Goal: Task Accomplishment & Management: Use online tool/utility

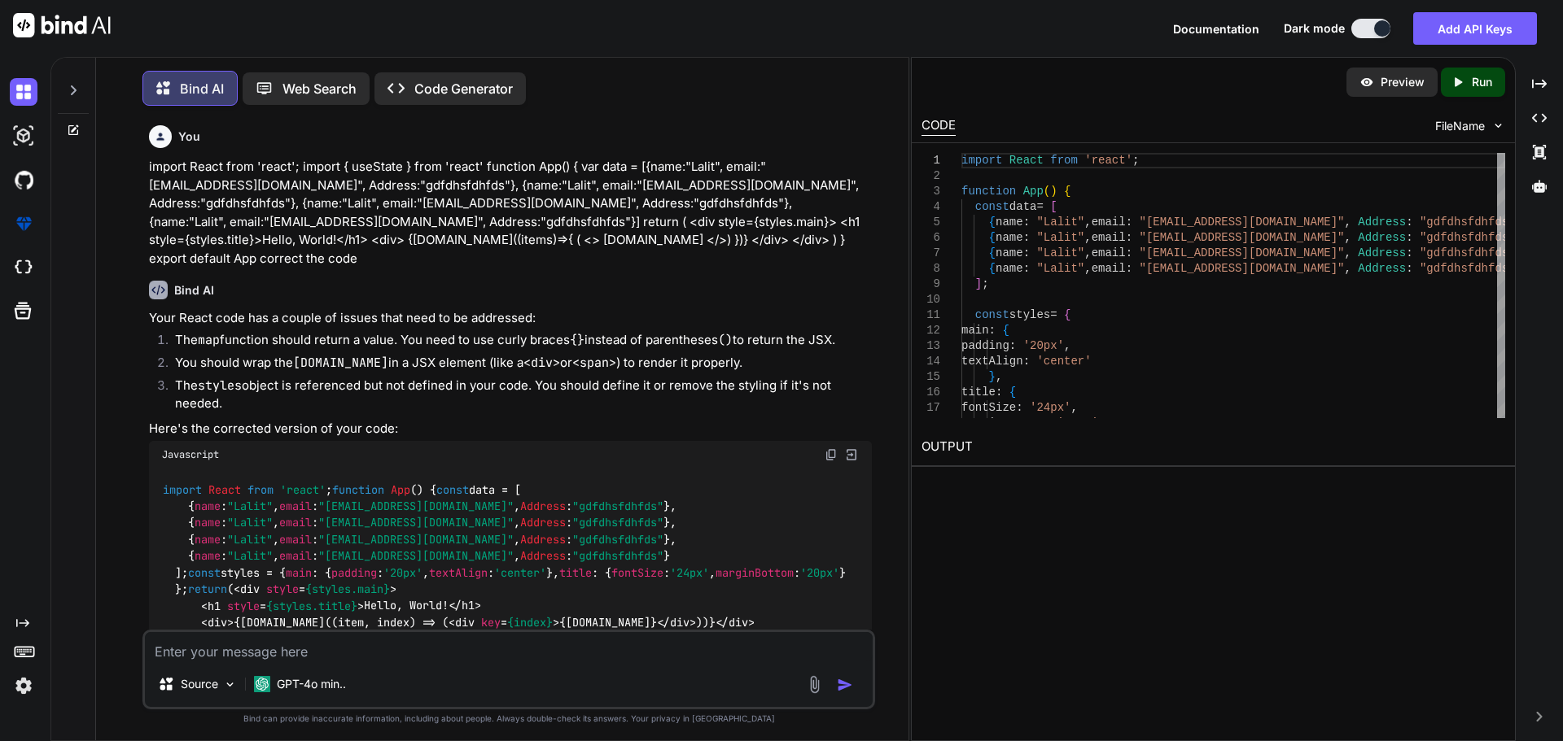
scroll to position [181, 0]
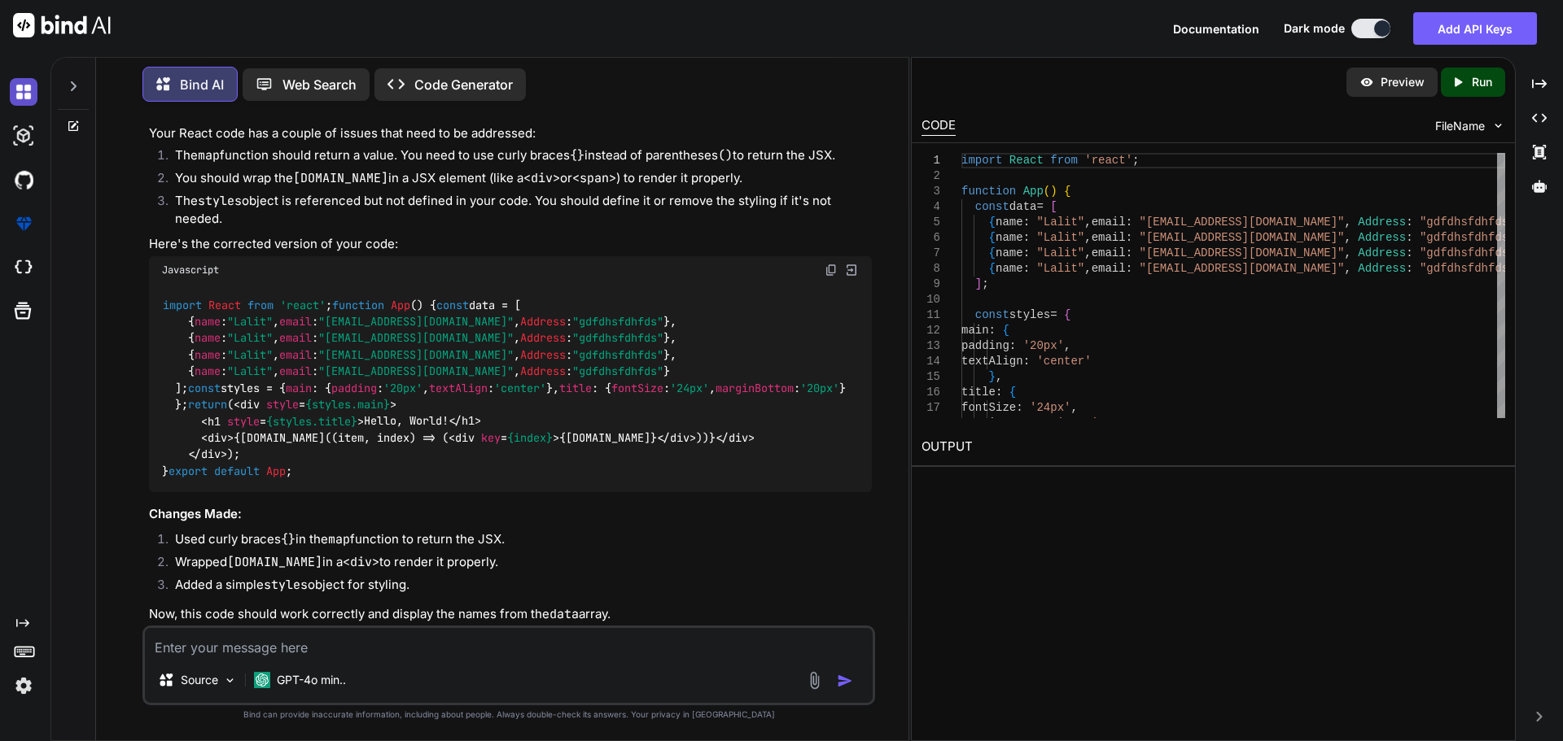
click at [20, 95] on img at bounding box center [24, 92] width 28 height 28
type textarea "x"
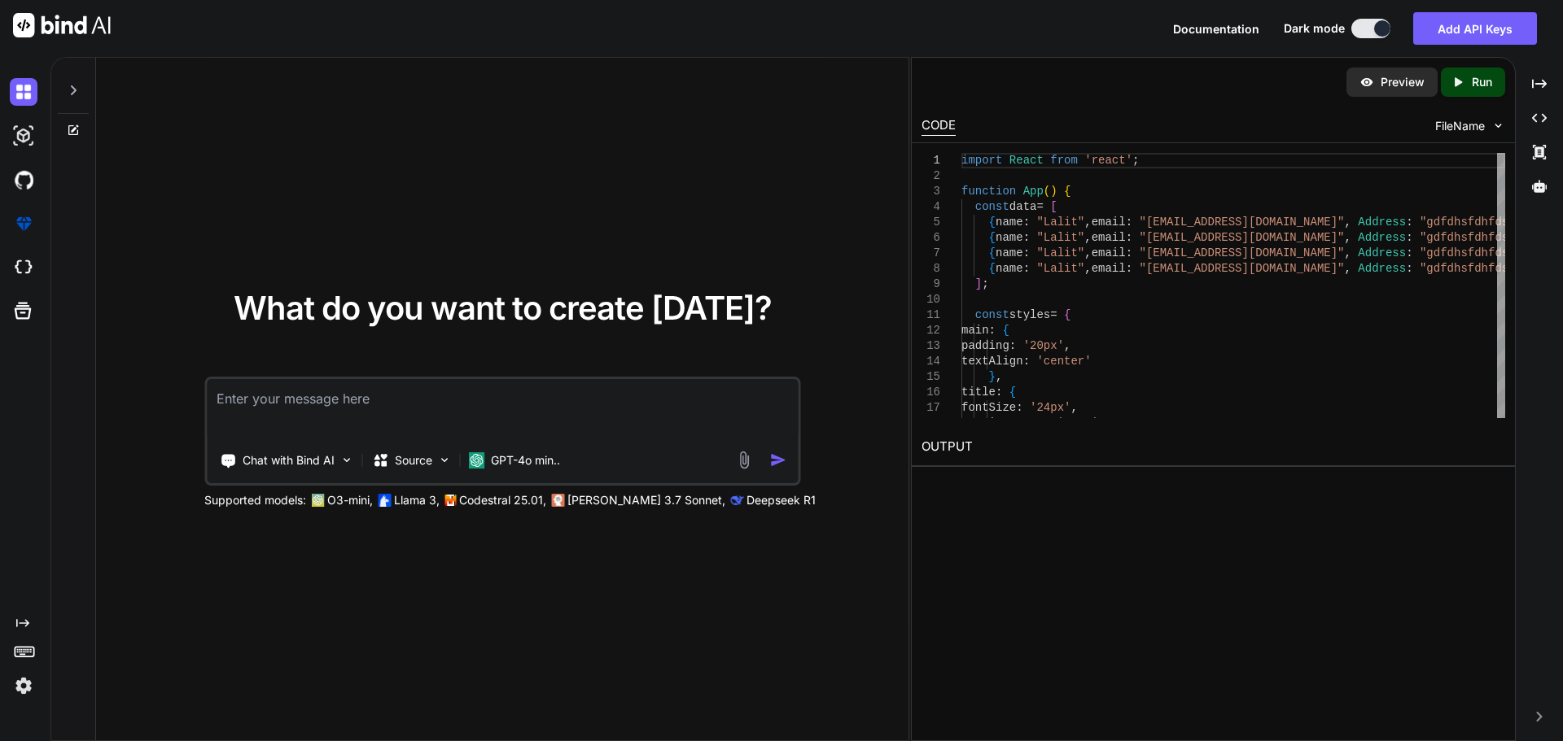
click at [331, 411] on textarea at bounding box center [502, 409] width 591 height 60
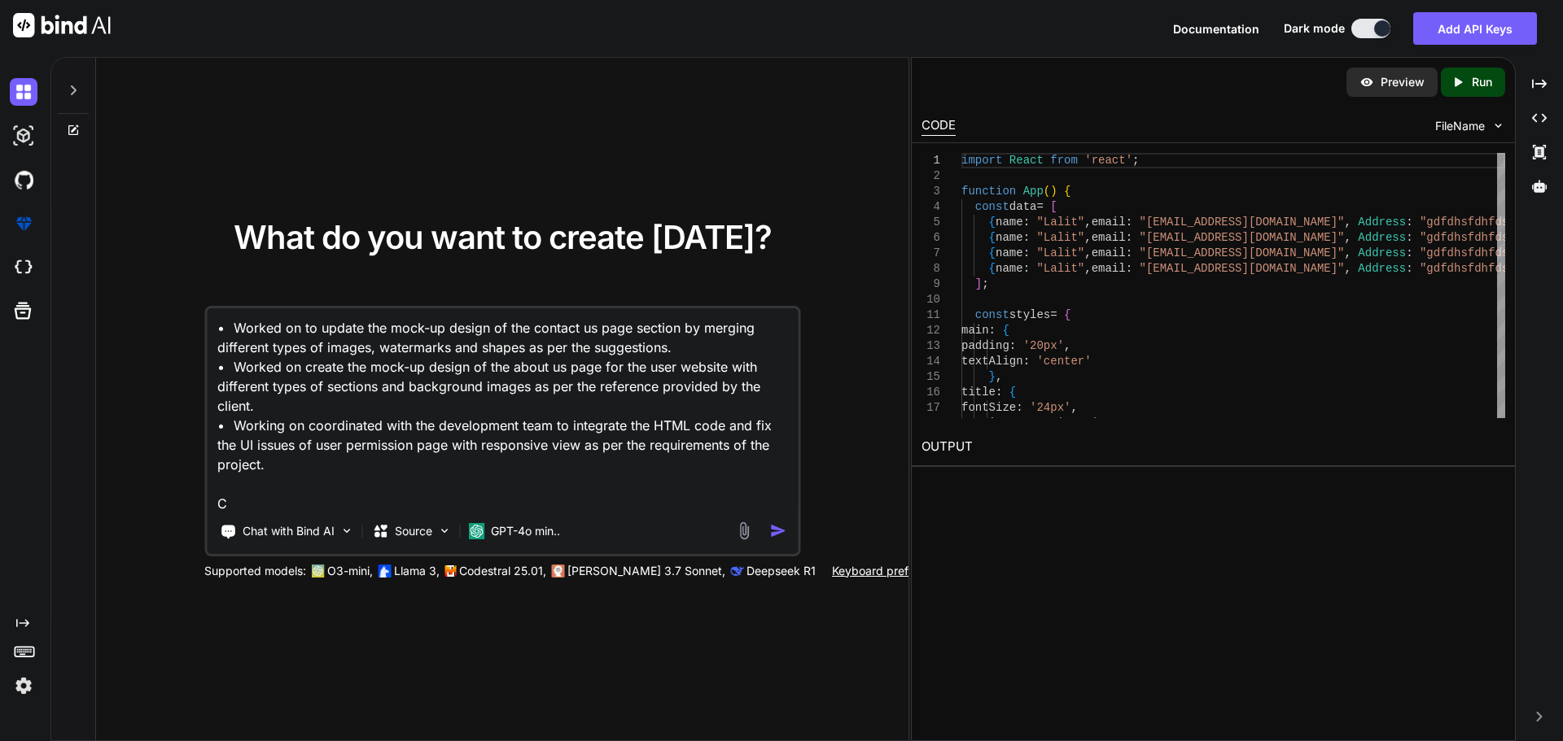
scroll to position [2, 0]
type textarea "• Worked on to update the mock-up design of the contact us page section by merg…"
click at [777, 534] on img "button" at bounding box center [777, 531] width 17 height 17
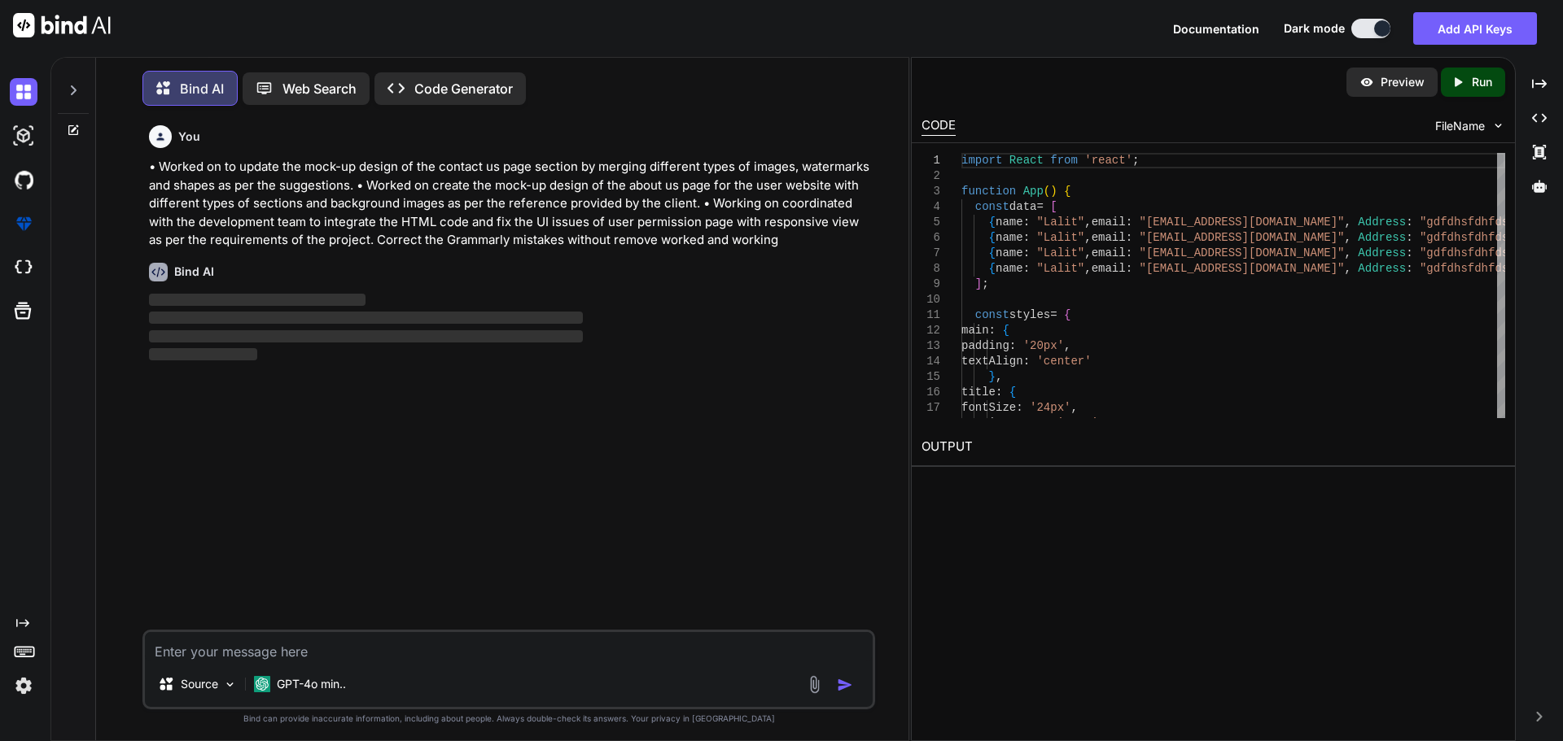
scroll to position [8, 0]
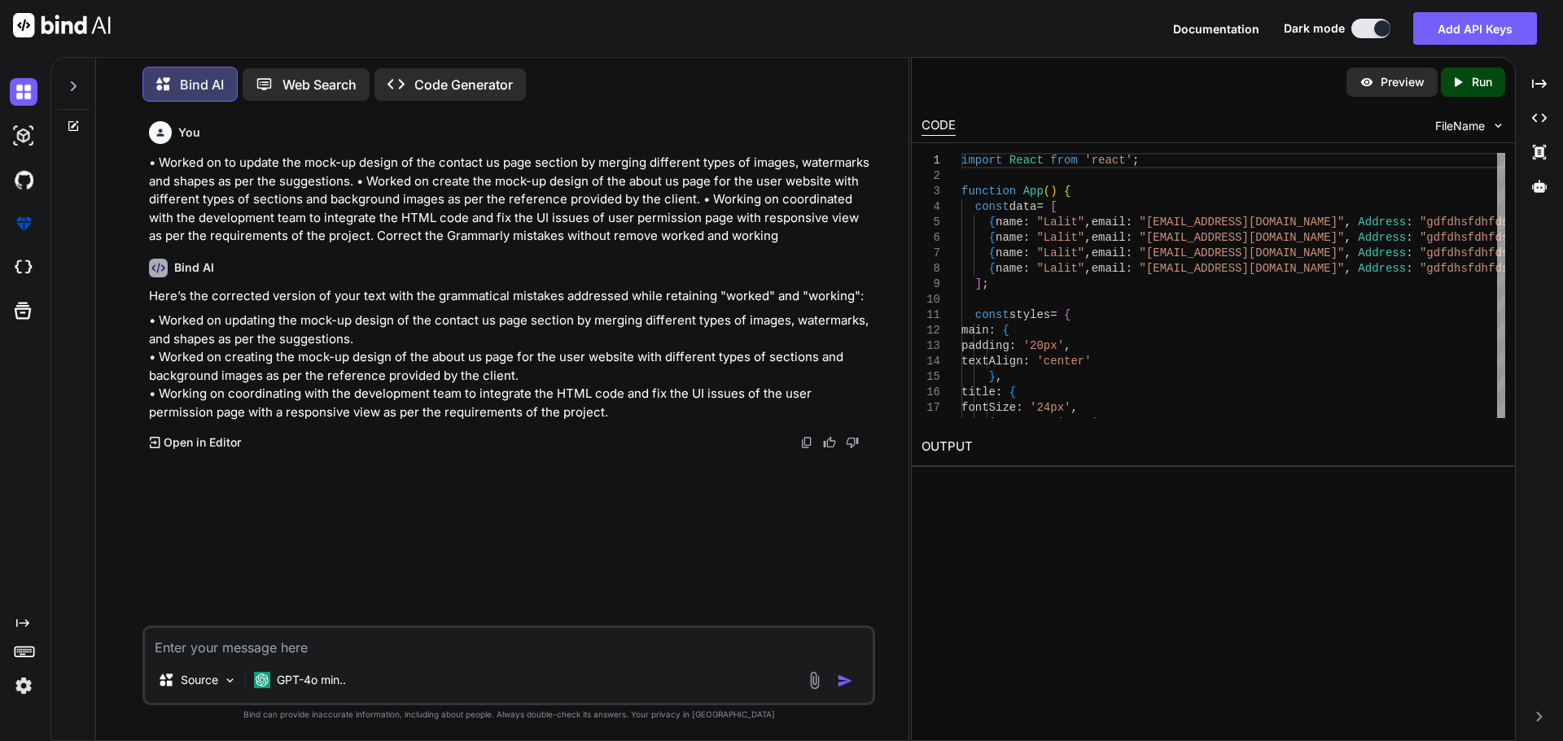
drag, startPoint x: 599, startPoint y: 445, endPoint x: 147, endPoint y: 323, distance: 467.9
click at [147, 323] on div "You • Worked on to update the mock-up design of the contact us page section by …" at bounding box center [510, 370] width 729 height 511
copy p "• Worked on updating the mock-up design of the contact us page section by mergi…"
